Goal: Task Accomplishment & Management: Manage account settings

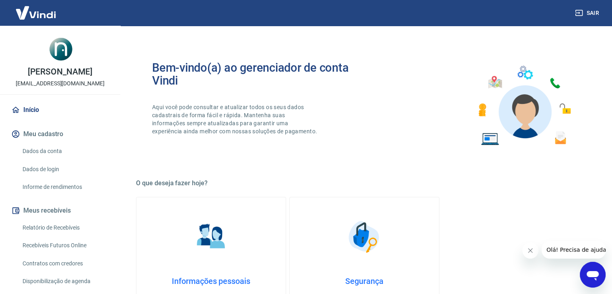
click at [590, 13] on button "Sair" at bounding box center [588, 13] width 29 height 15
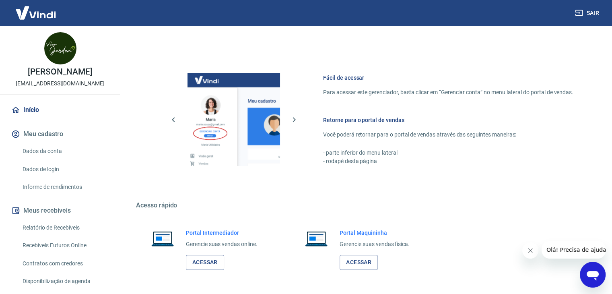
scroll to position [322, 0]
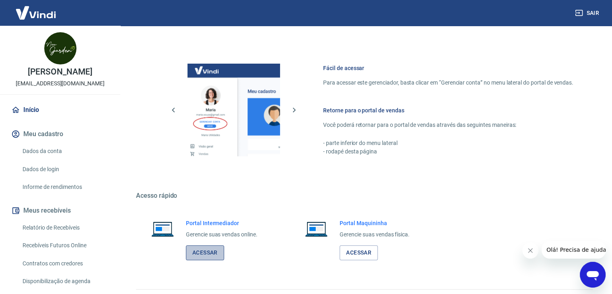
click at [204, 247] on link "Acessar" at bounding box center [205, 252] width 38 height 15
click at [583, 11] on icon "button" at bounding box center [579, 13] width 8 height 8
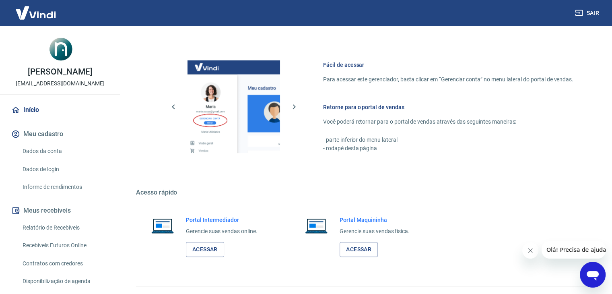
scroll to position [341, 0]
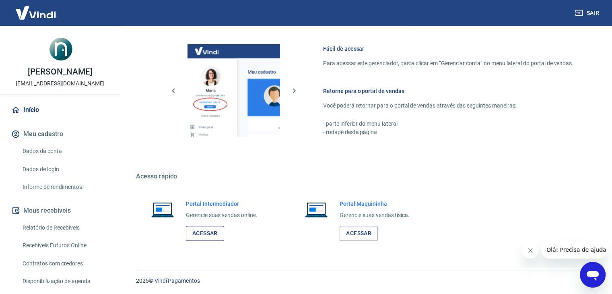
click at [211, 235] on link "Acessar" at bounding box center [205, 233] width 38 height 15
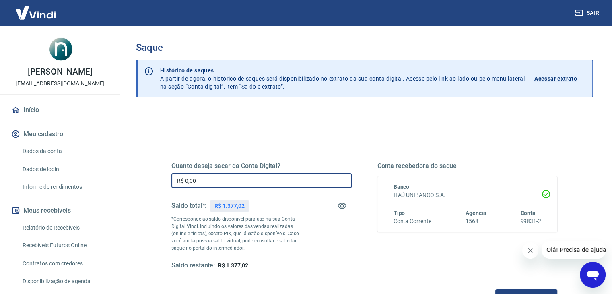
click at [256, 179] on input "R$ 0,00" at bounding box center [261, 180] width 180 height 15
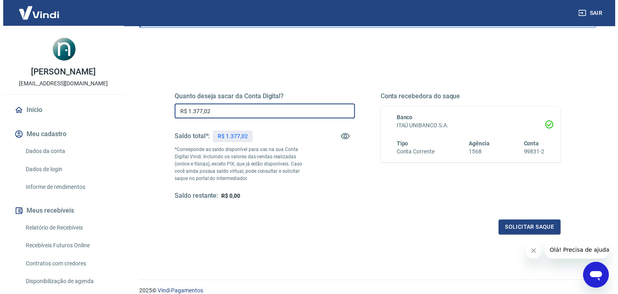
scroll to position [104, 0]
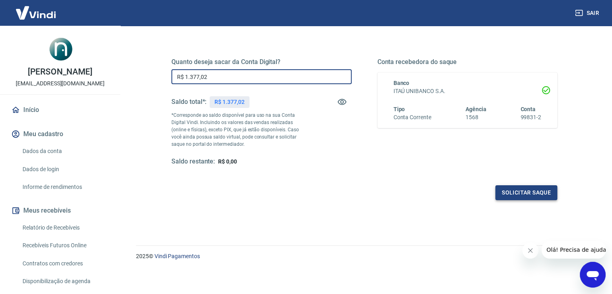
type input "R$ 1.377,02"
click at [512, 199] on button "Solicitar saque" at bounding box center [527, 192] width 62 height 15
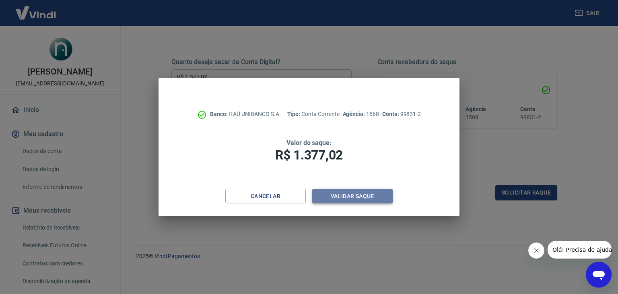
click at [370, 191] on button "Validar saque" at bounding box center [352, 196] width 81 height 15
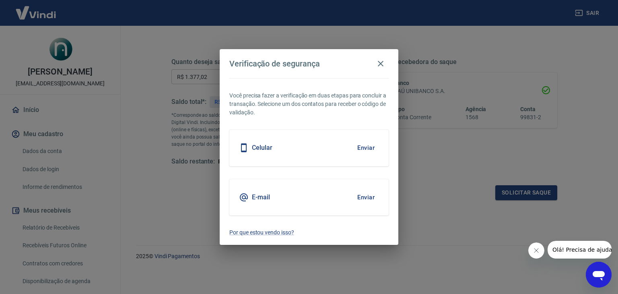
click at [366, 147] on button "Enviar" at bounding box center [366, 147] width 26 height 17
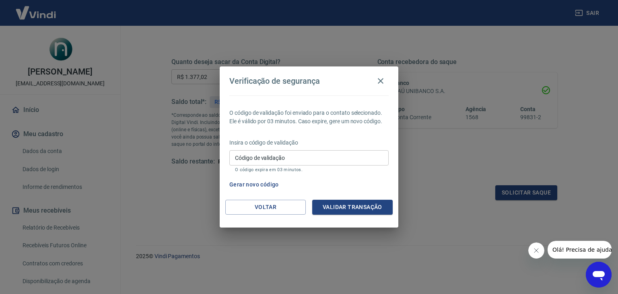
click at [343, 166] on div "Código de validação Código de validação O código expira em 03 minutos." at bounding box center [308, 161] width 159 height 22
click at [339, 156] on input "Código de validação" at bounding box center [308, 157] width 159 height 15
type input "636041"
click at [348, 202] on button "Validar transação" at bounding box center [352, 207] width 81 height 15
